Goal: Ask a question: Seek information or help from site administrators or community

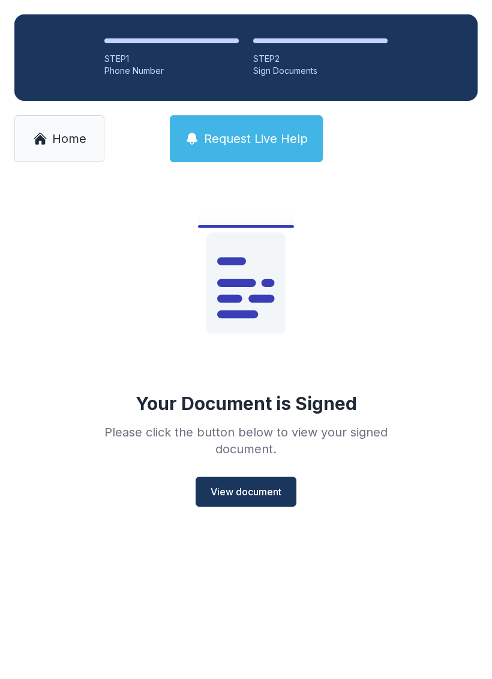
click at [67, 128] on link "Home" at bounding box center [59, 138] width 90 height 47
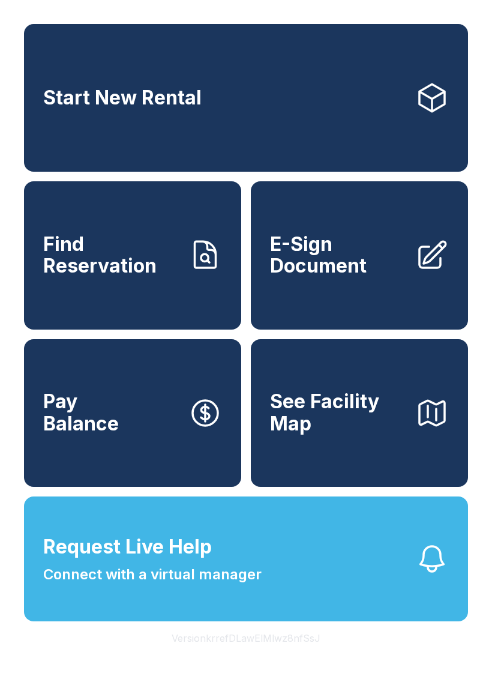
click at [219, 585] on span "Connect with a virtual manager" at bounding box center [152, 574] width 218 height 22
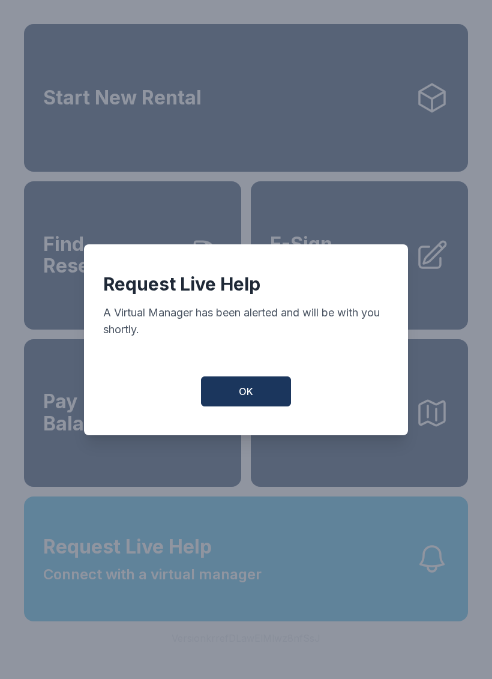
click at [266, 376] on div "Request Live Help A Virtual Manager has been alerted and will be with you short…" at bounding box center [246, 339] width 324 height 191
click at [267, 406] on button "OK" at bounding box center [246, 391] width 90 height 30
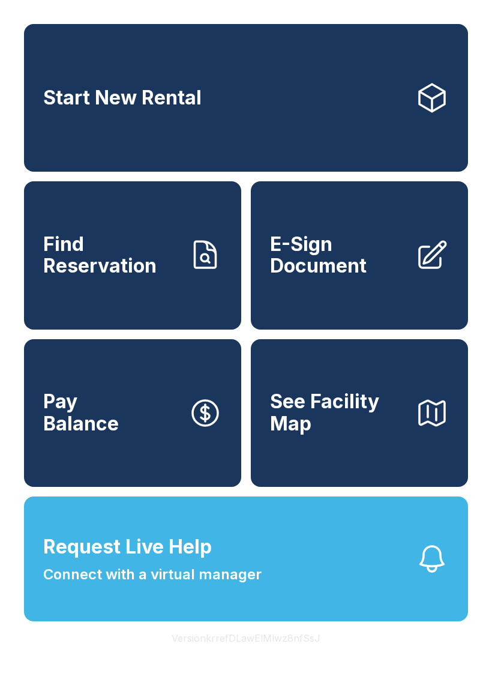
click at [280, 382] on button "See Facility Map" at bounding box center [359, 413] width 217 height 148
click at [215, 619] on button "Request Live Help Connect with a virtual manager" at bounding box center [246, 558] width 444 height 125
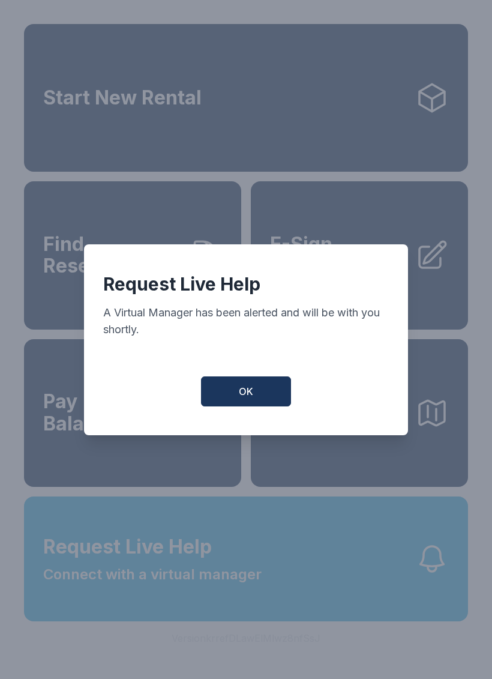
click at [252, 383] on button "OK" at bounding box center [246, 391] width 90 height 30
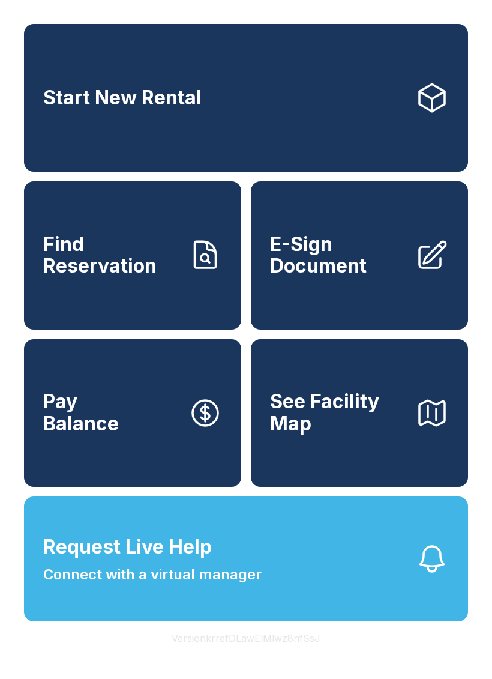
click at [227, 585] on span "Request Live Help Connect with a virtual manager" at bounding box center [152, 558] width 218 height 53
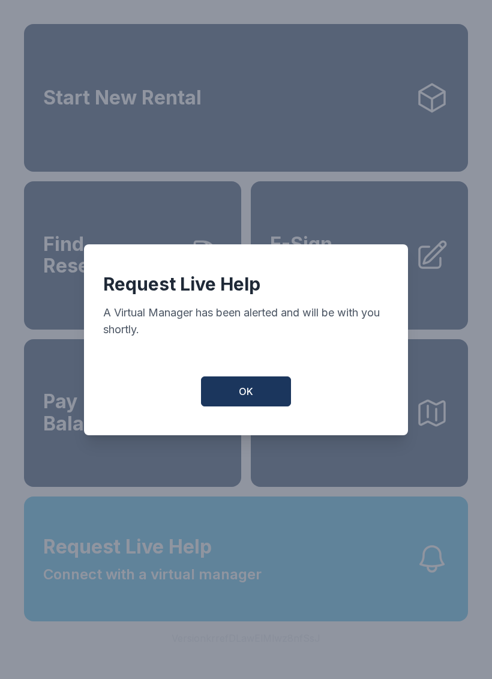
click at [253, 400] on button "OK" at bounding box center [246, 391] width 90 height 30
